Goal: Check status: Check status

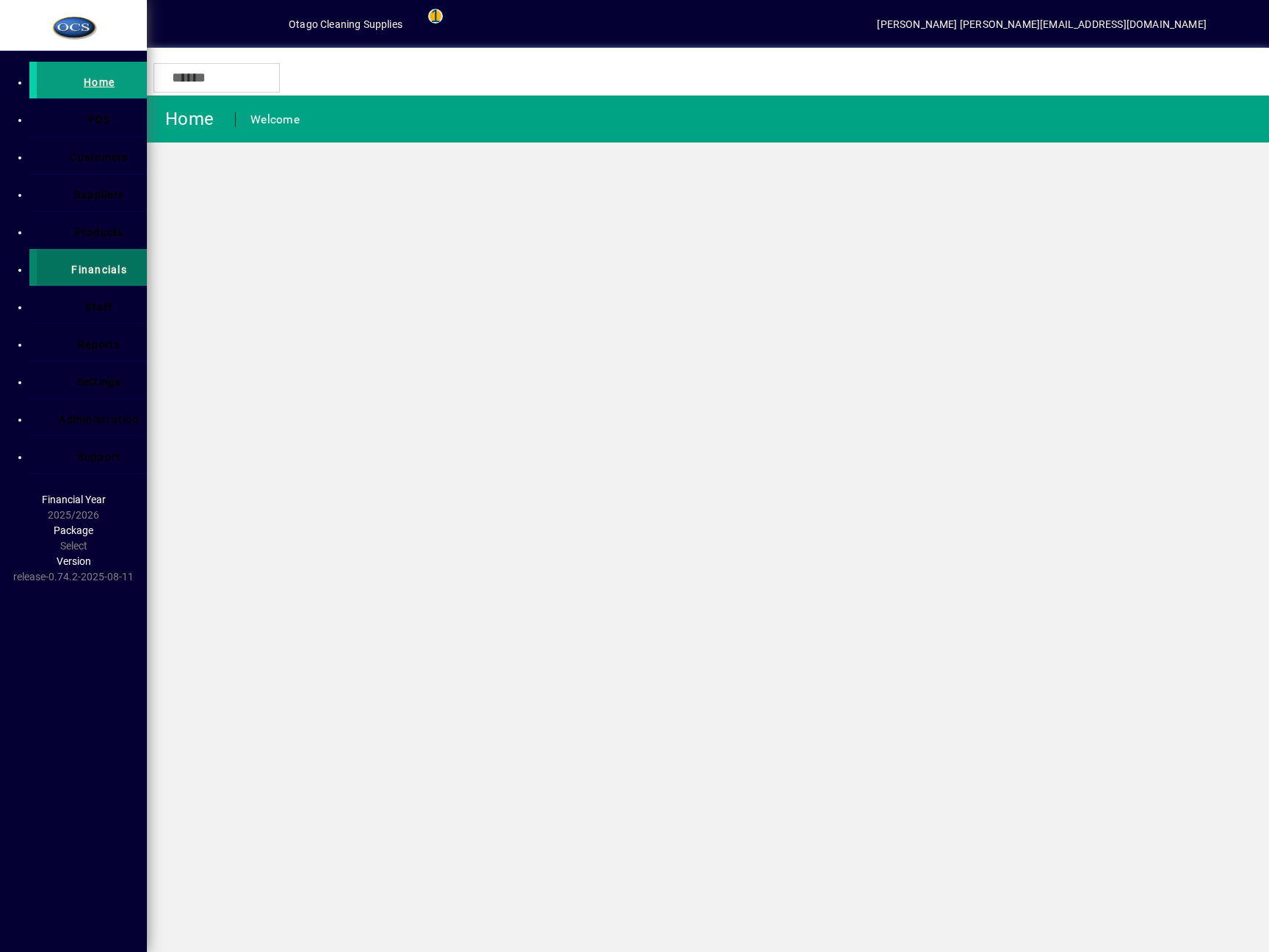
click at [67, 265] on span "Financials" at bounding box center [92, 267] width 70 height 26
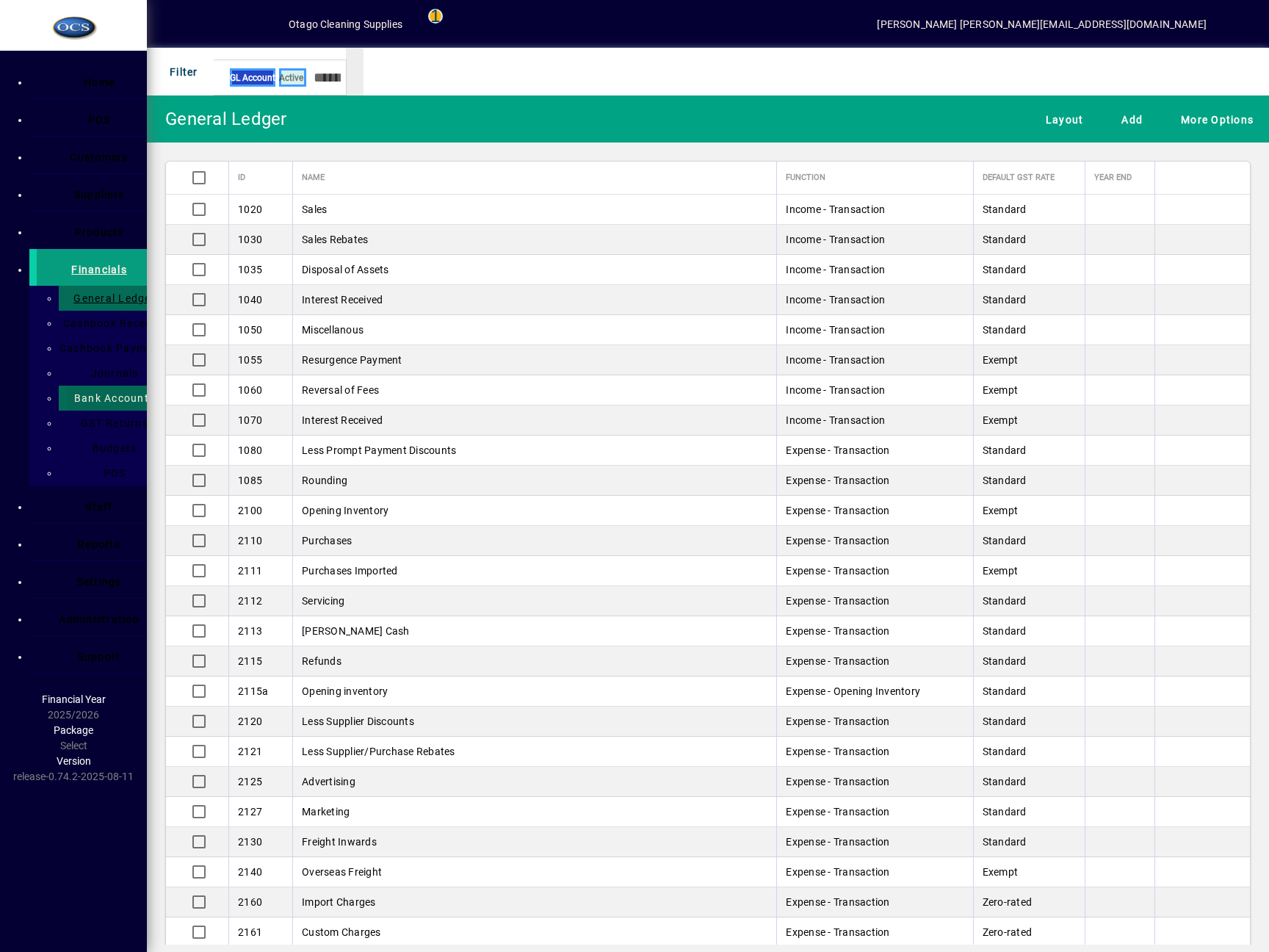
click at [65, 392] on span "Bank Accounts" at bounding box center [110, 398] width 90 height 12
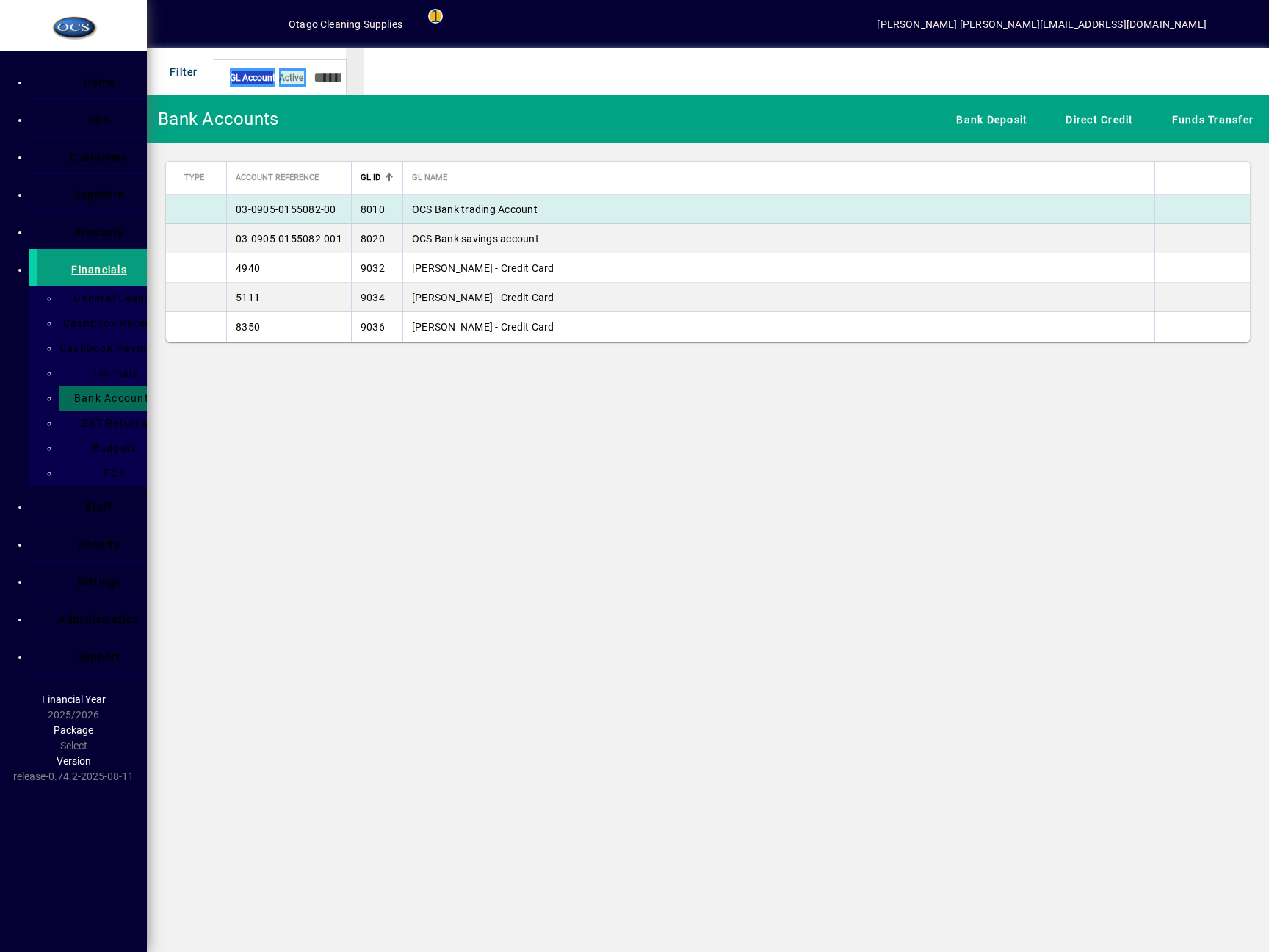
click at [489, 215] on td "OCS Bank trading Account" at bounding box center [778, 209] width 752 height 29
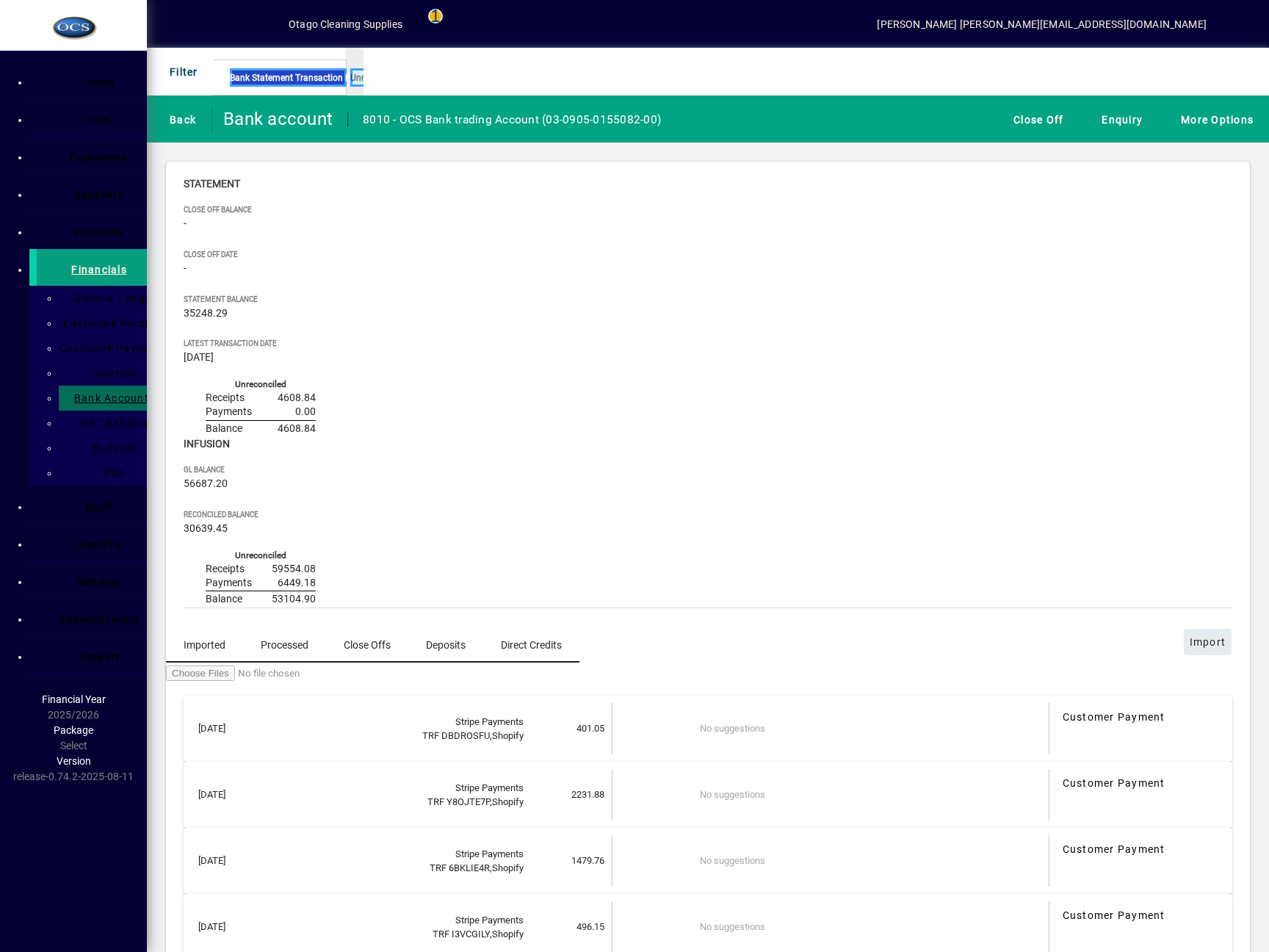
click at [426, 639] on span "Deposits" at bounding box center [446, 645] width 40 height 10
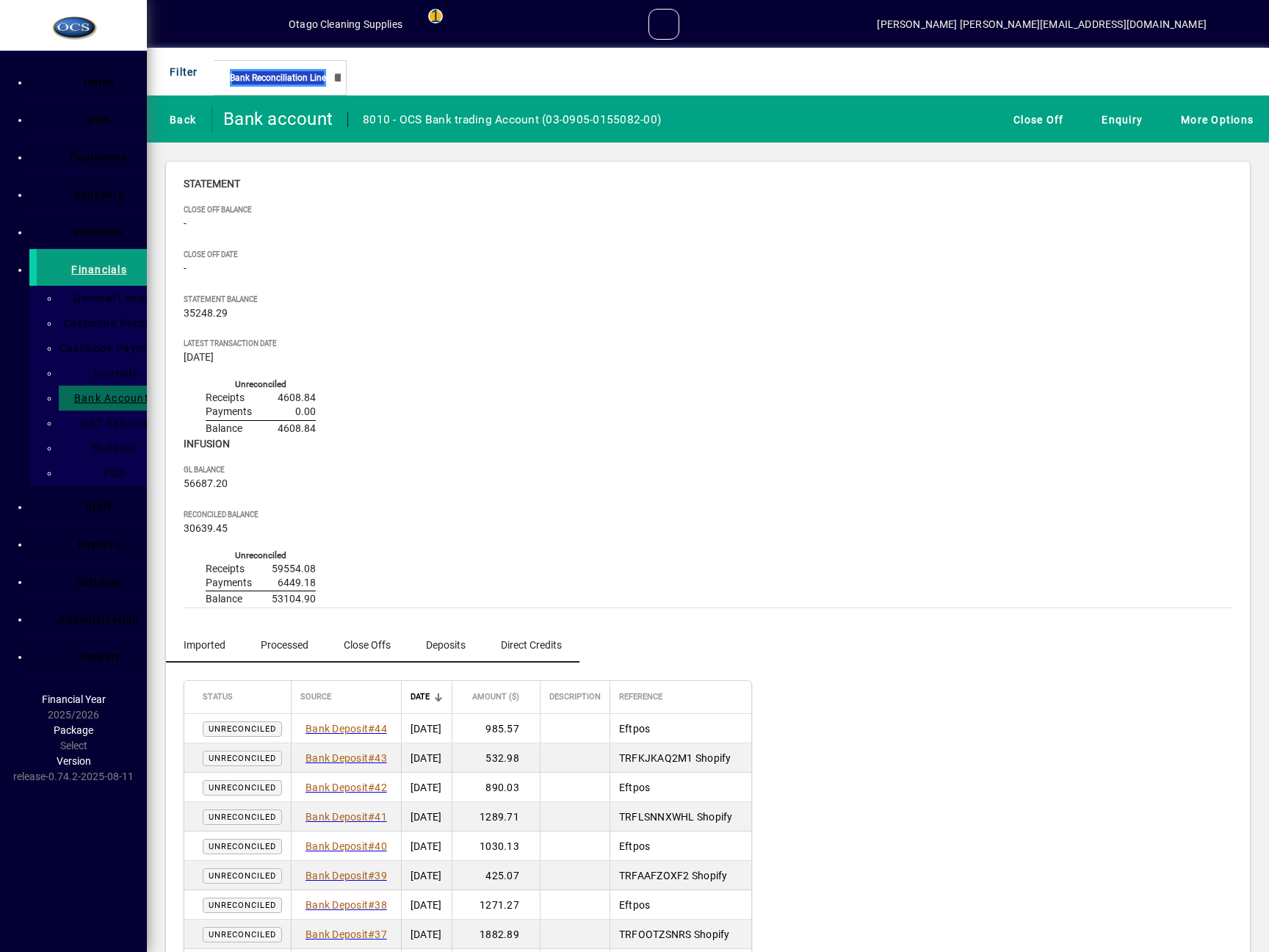
scroll to position [767, 0]
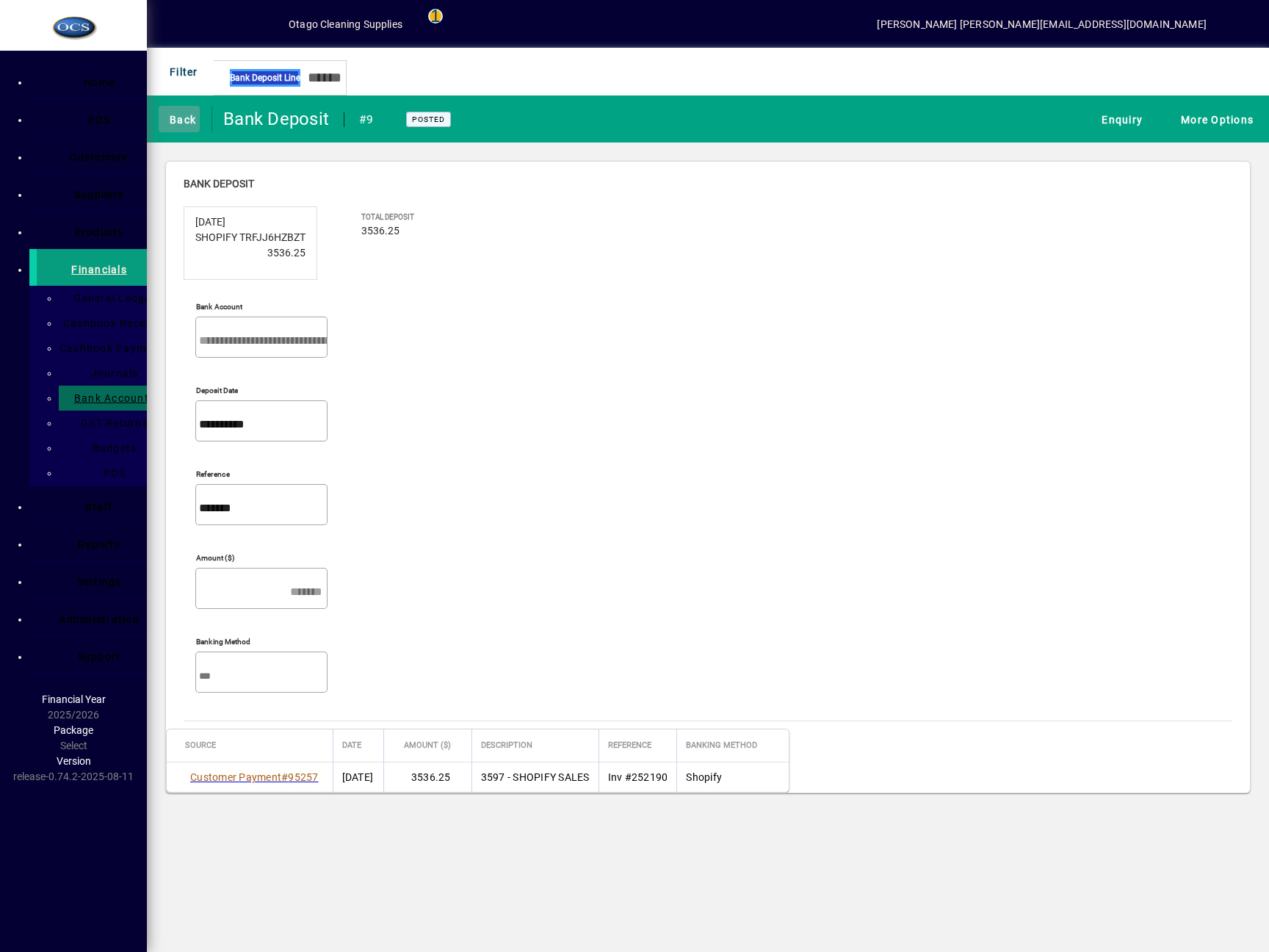
click at [196, 118] on span "Back" at bounding box center [179, 119] width 34 height 24
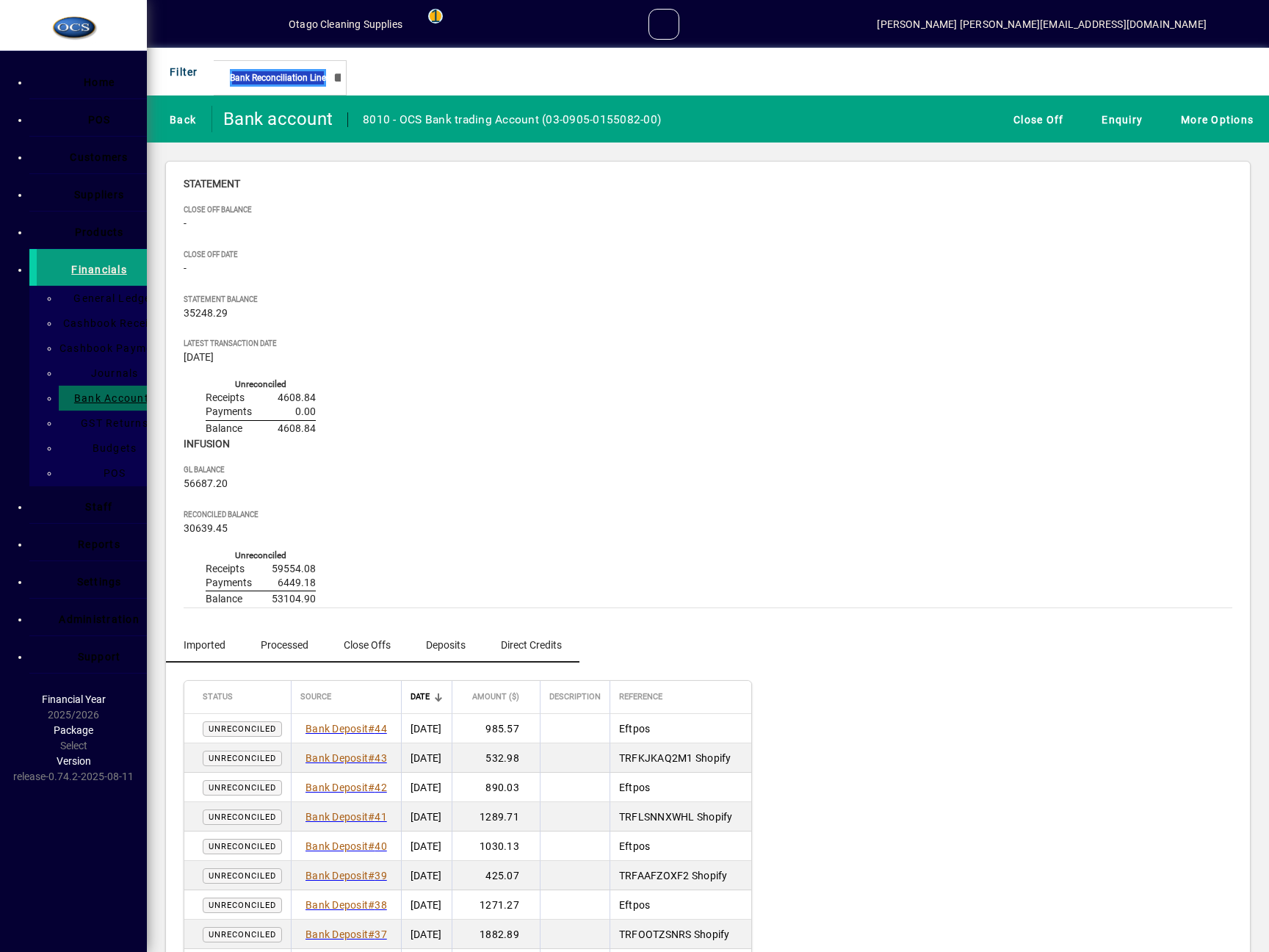
click at [265, 639] on span "Processed" at bounding box center [285, 645] width 48 height 10
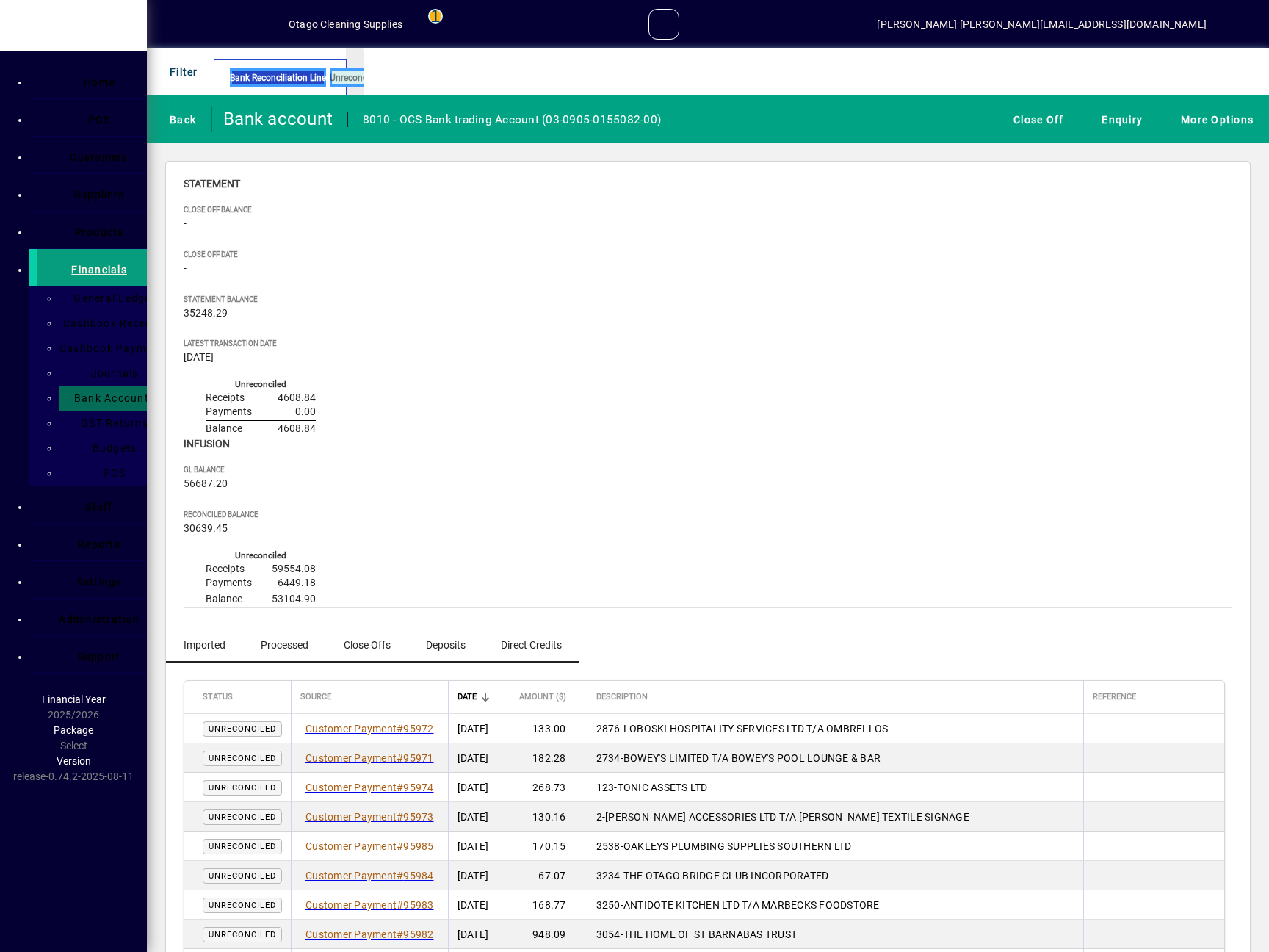
scroll to position [2505, 0]
click at [880, 615] on div "Imported Processed Close Offs Deposits Direct Credits" at bounding box center [707, 639] width 1084 height 47
